Goal: Task Accomplishment & Management: Manage account settings

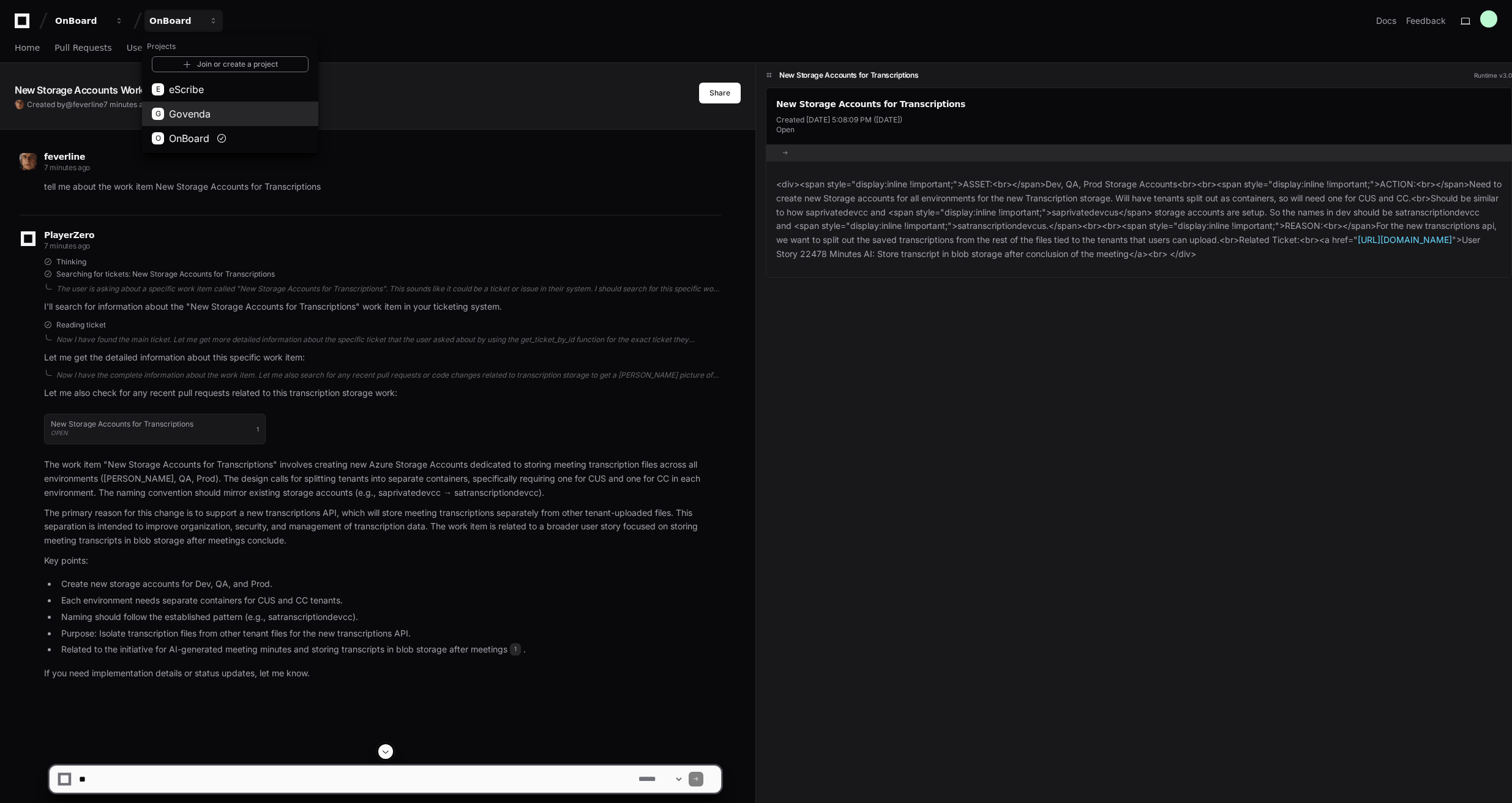
click at [207, 116] on span "Govenda" at bounding box center [189, 114] width 42 height 15
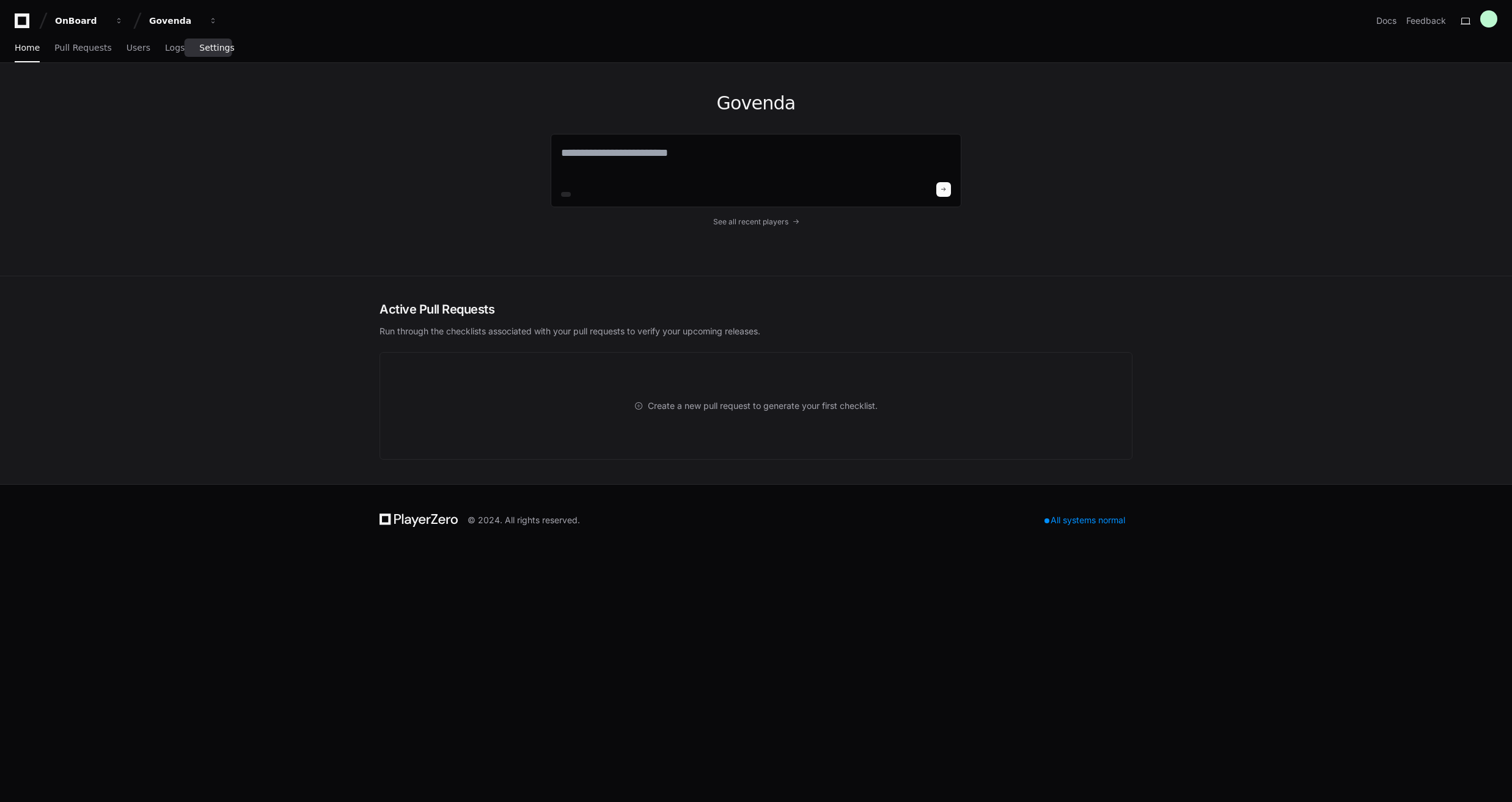
click at [199, 51] on span "Settings" at bounding box center [216, 47] width 35 height 7
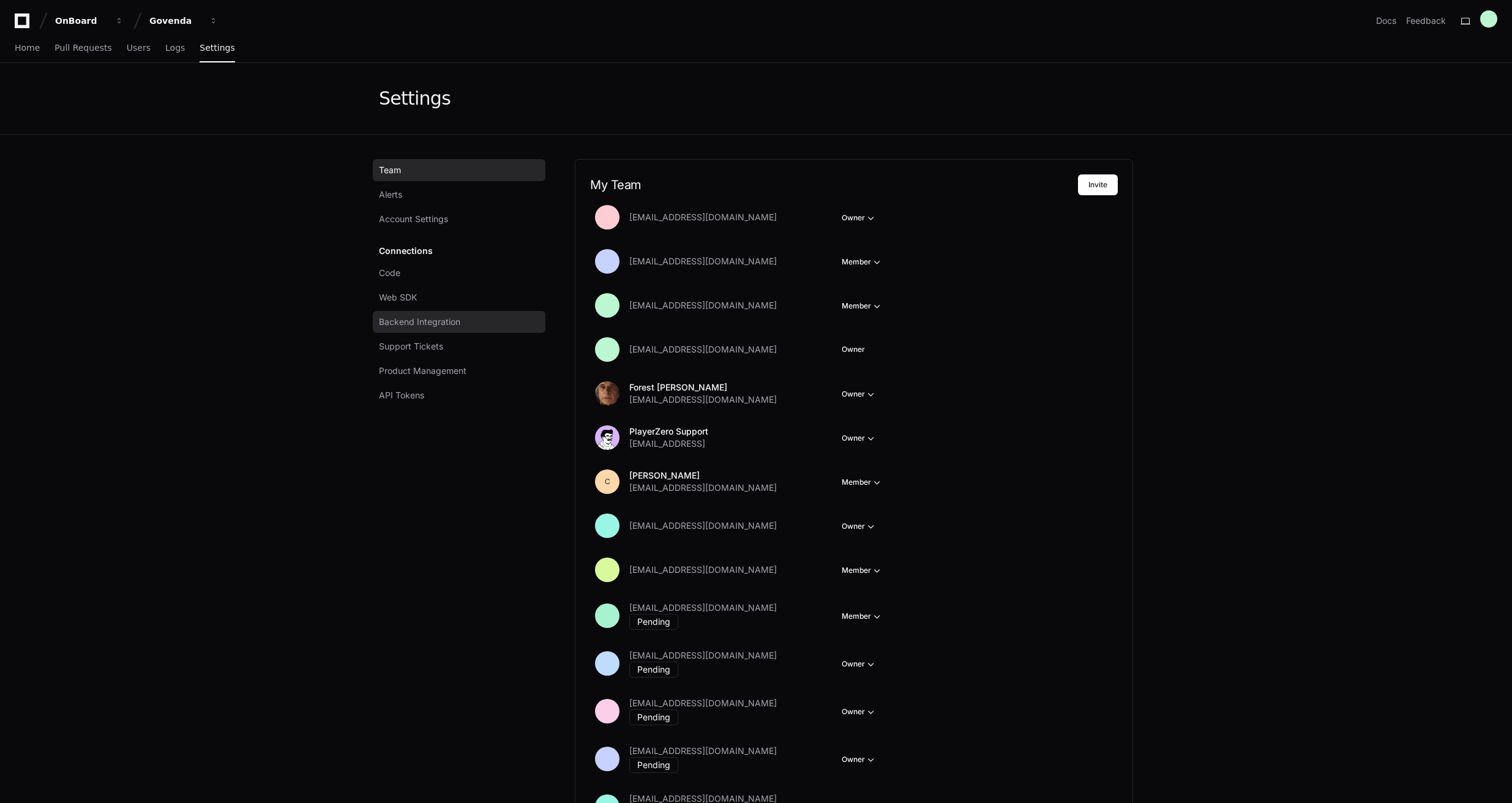
click at [425, 320] on span "Backend Integration" at bounding box center [420, 322] width 81 height 12
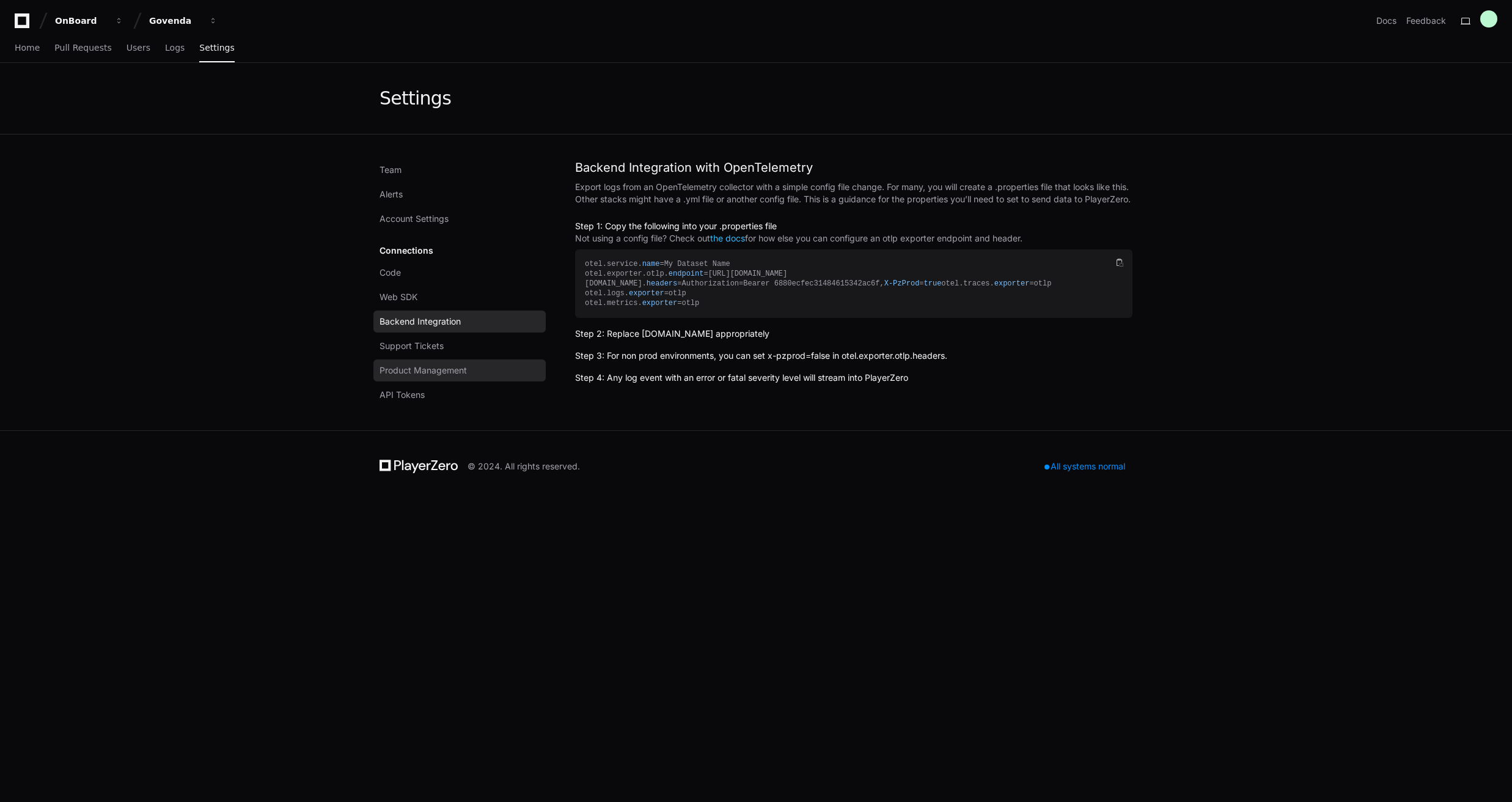
click at [430, 369] on span "Product Management" at bounding box center [423, 370] width 87 height 12
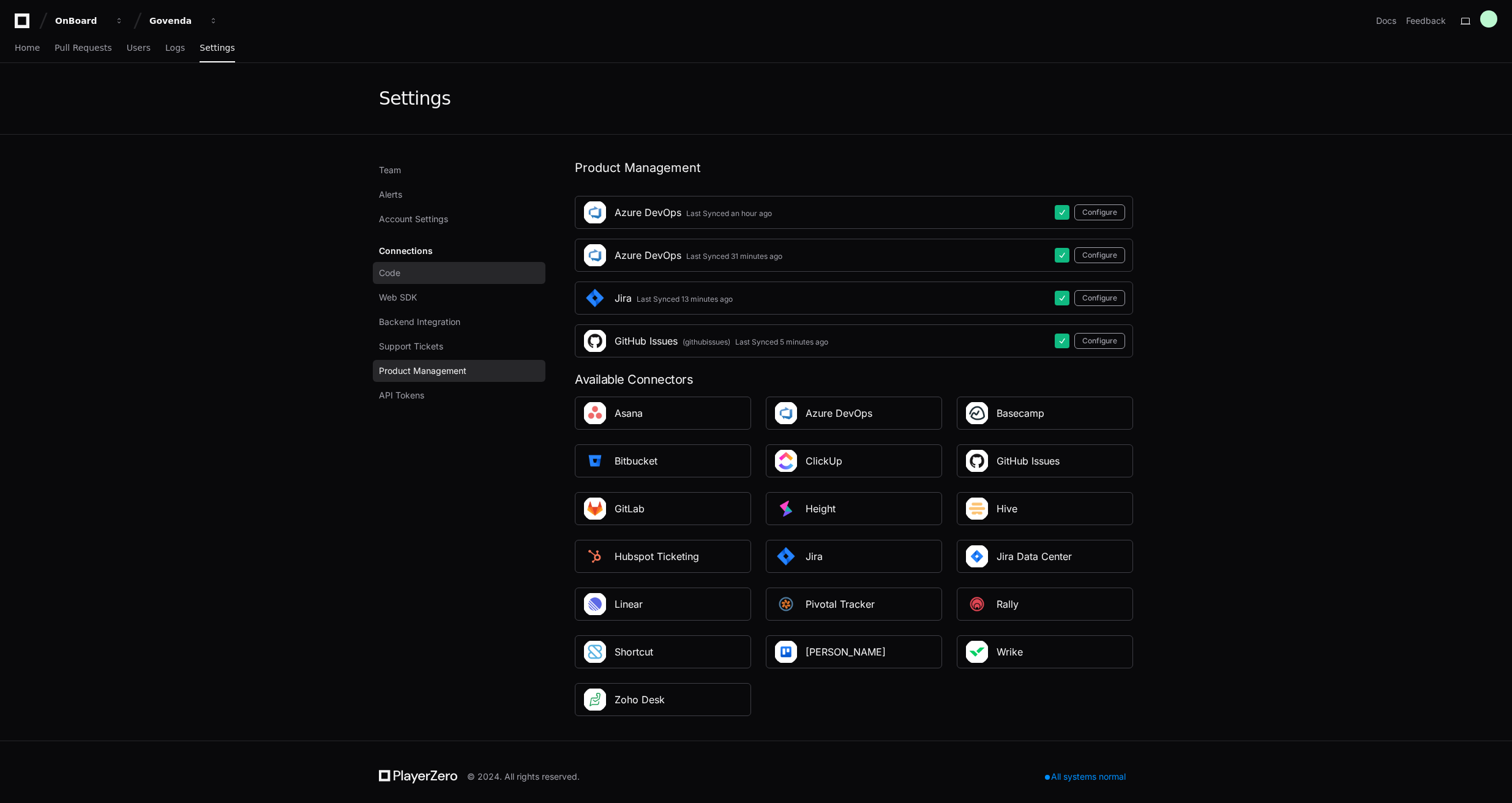
click at [394, 274] on span "Code" at bounding box center [390, 272] width 22 height 12
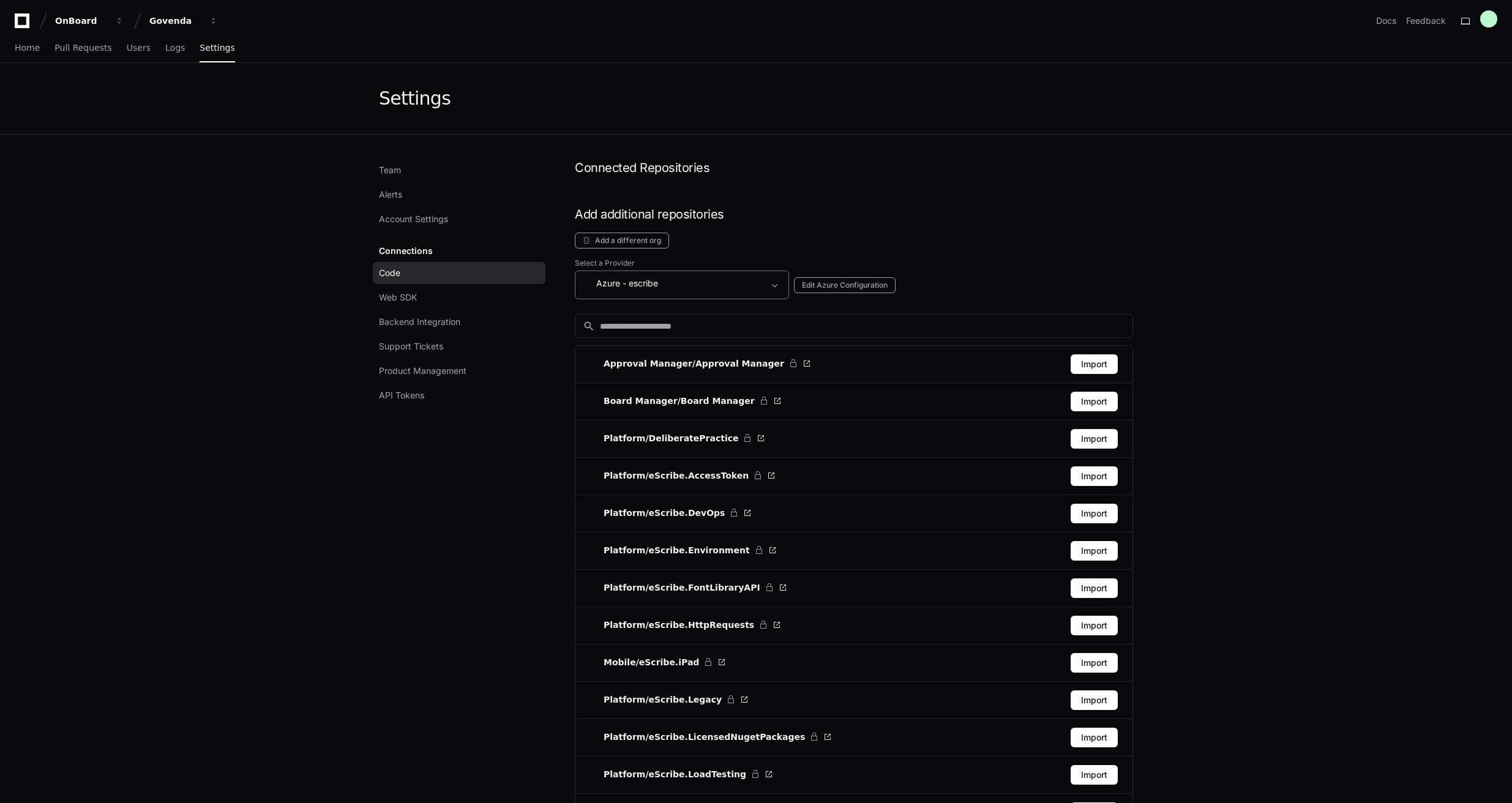
click at [759, 279] on div "Azure - escribe" at bounding box center [673, 283] width 181 height 15
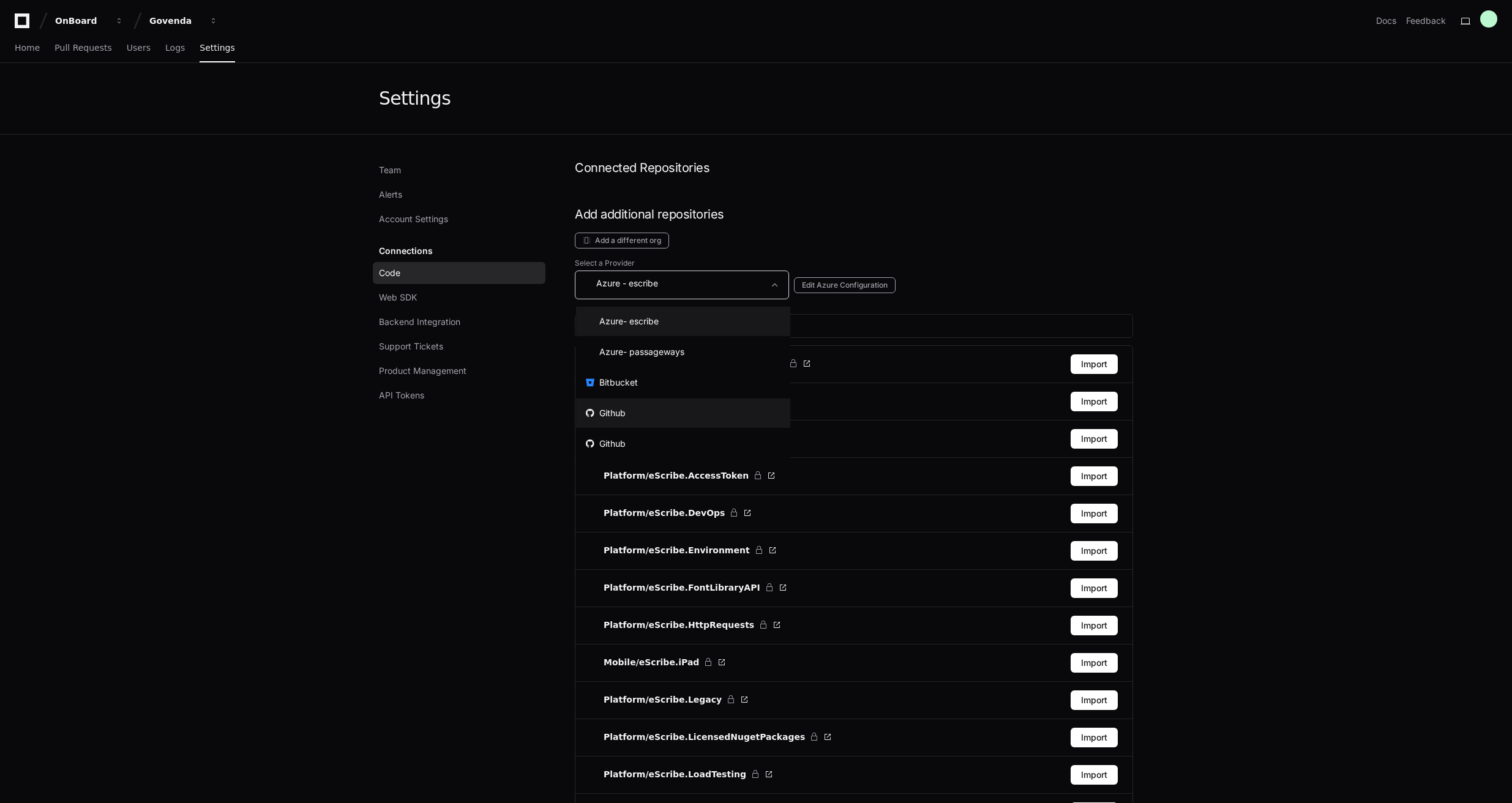
click at [662, 417] on mat-option "Github" at bounding box center [683, 413] width 214 height 29
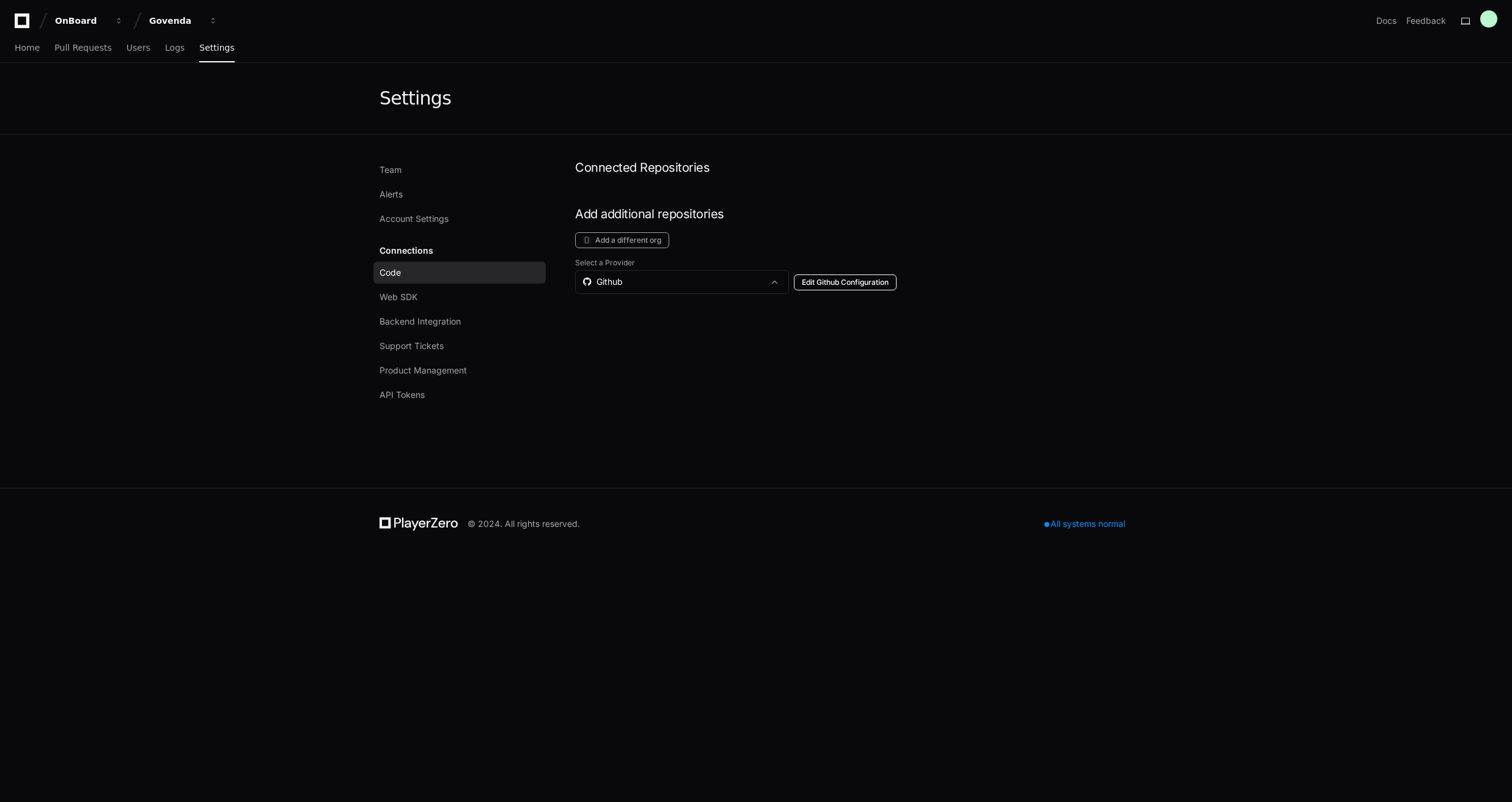
click at [850, 285] on button "Edit Github Configuration" at bounding box center [845, 282] width 103 height 16
